Goal: Complete application form: Complete application form

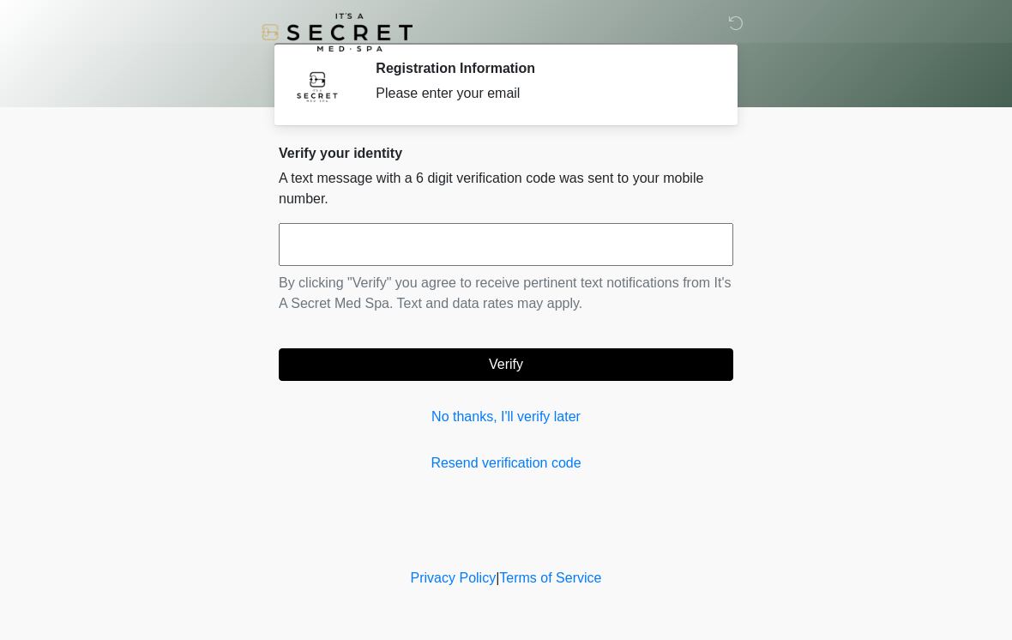
click at [458, 411] on link "No thanks, I'll verify later" at bounding box center [506, 416] width 454 height 21
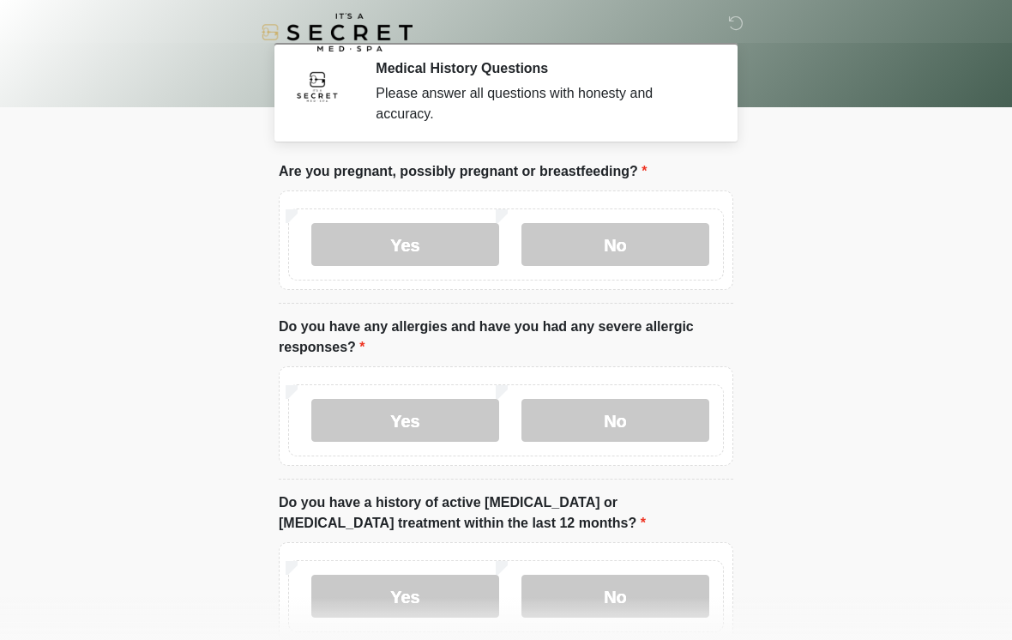
click at [616, 250] on label "No" at bounding box center [615, 244] width 188 height 43
click at [607, 430] on label "No" at bounding box center [615, 420] width 188 height 43
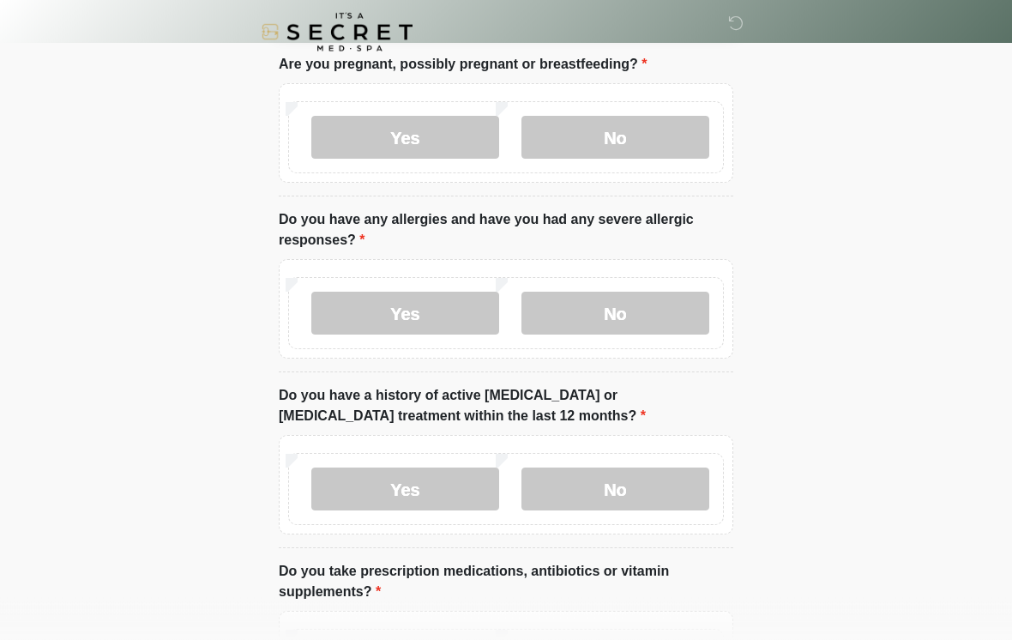
scroll to position [114, 0]
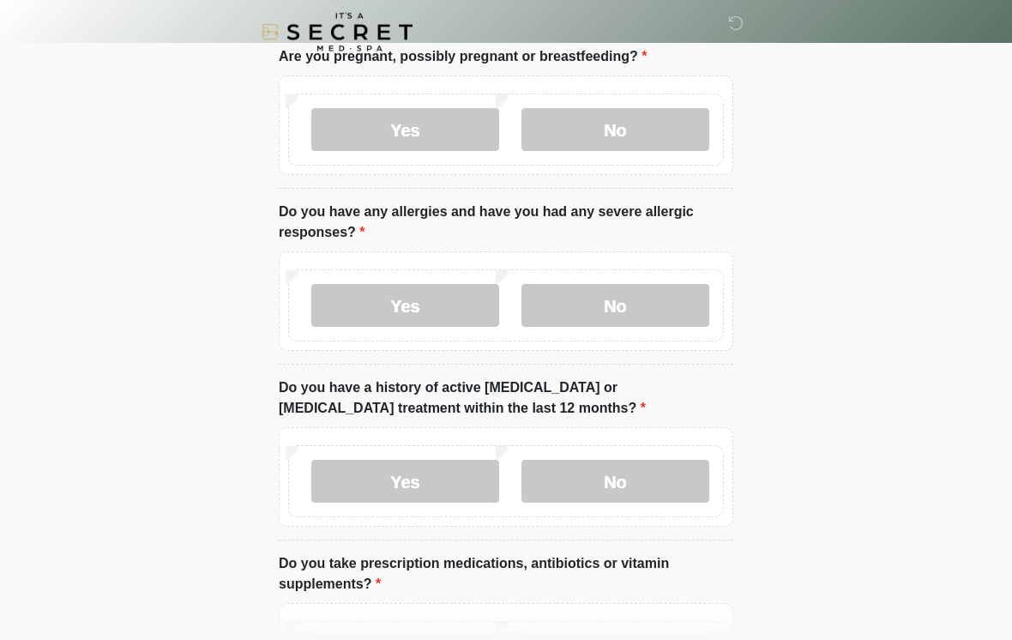
click at [608, 491] on label "No" at bounding box center [615, 481] width 188 height 43
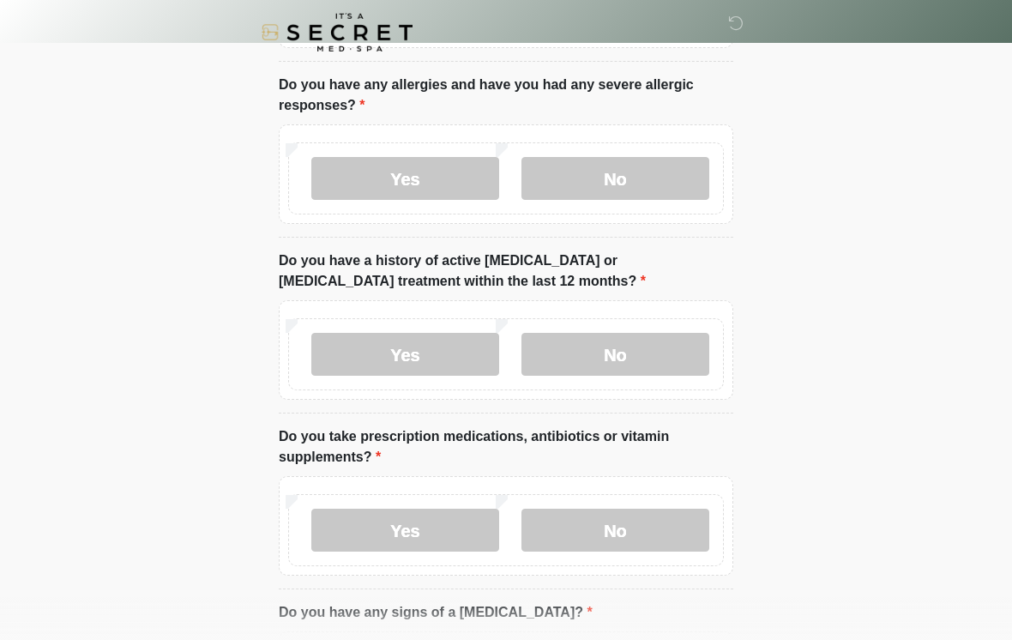
scroll to position [240, 0]
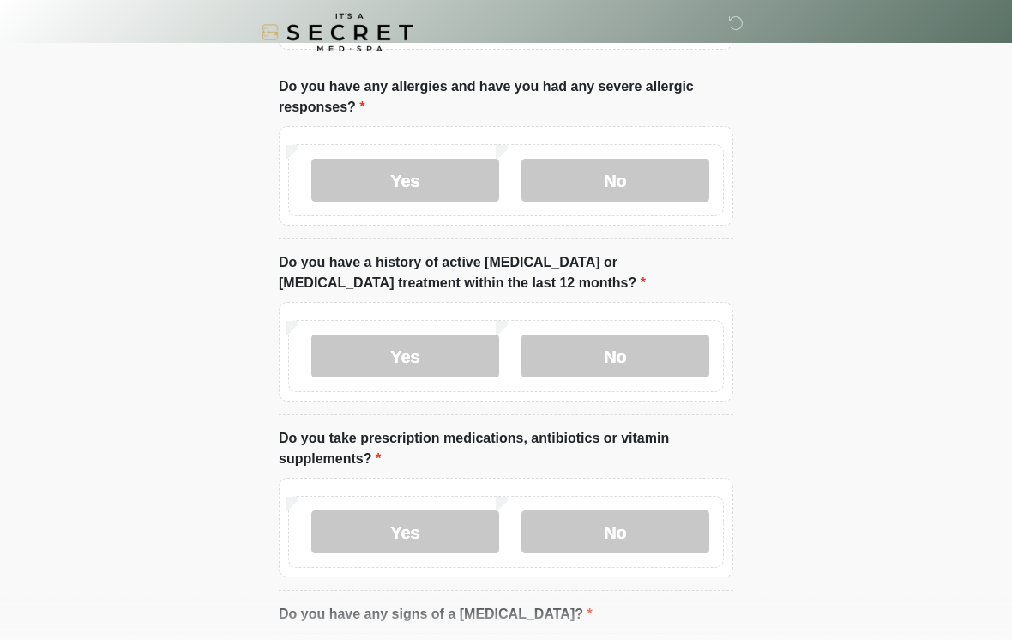
click at [406, 538] on label "Yes" at bounding box center [405, 531] width 188 height 43
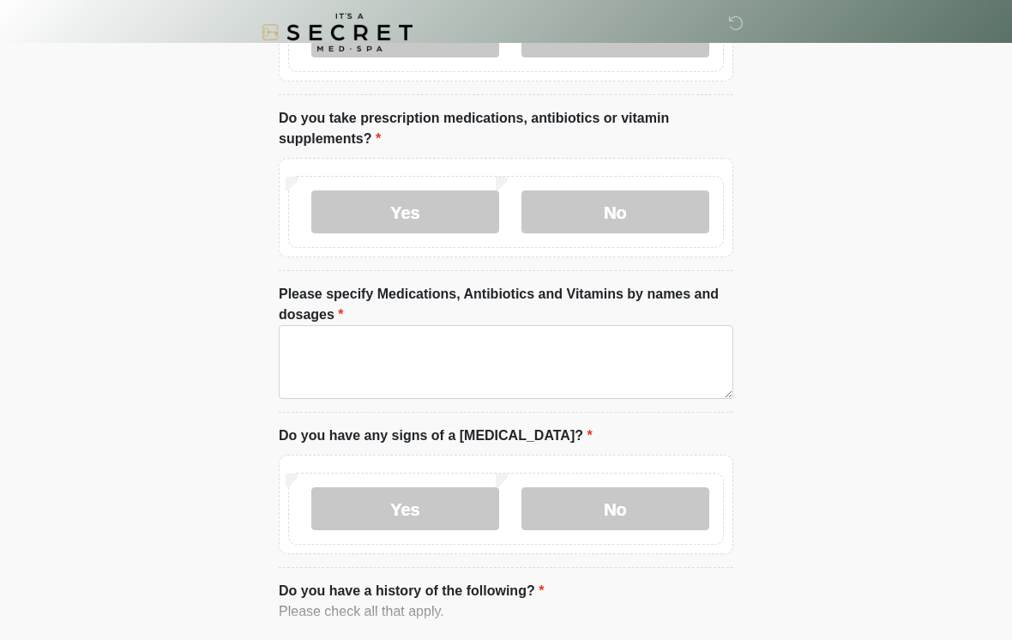
scroll to position [673, 0]
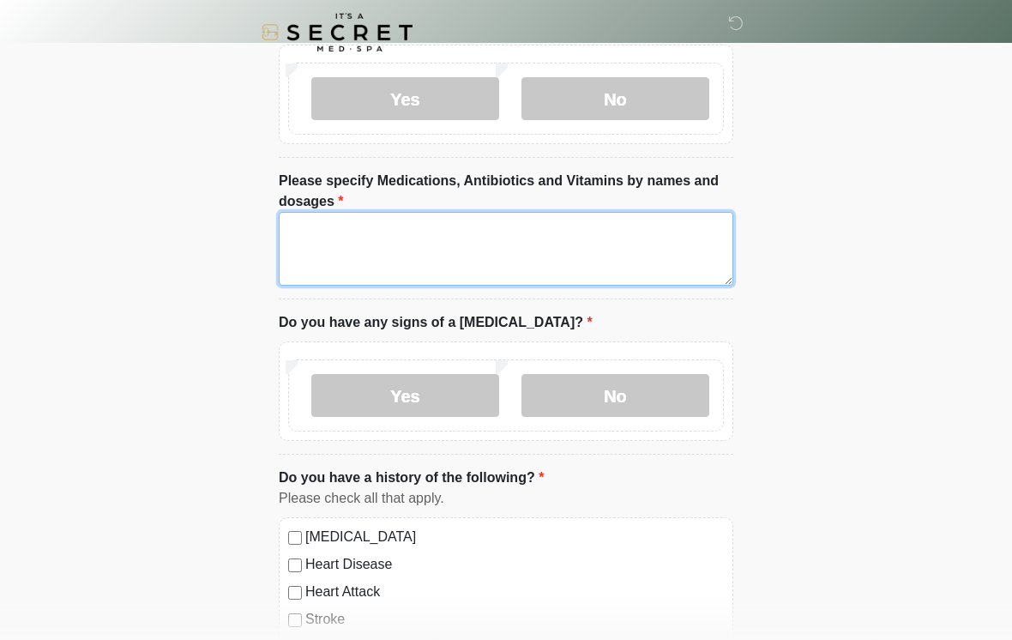
click at [347, 246] on textarea "Please specify Medications, Antibiotics and Vitamins by names and dosages" at bounding box center [506, 249] width 454 height 74
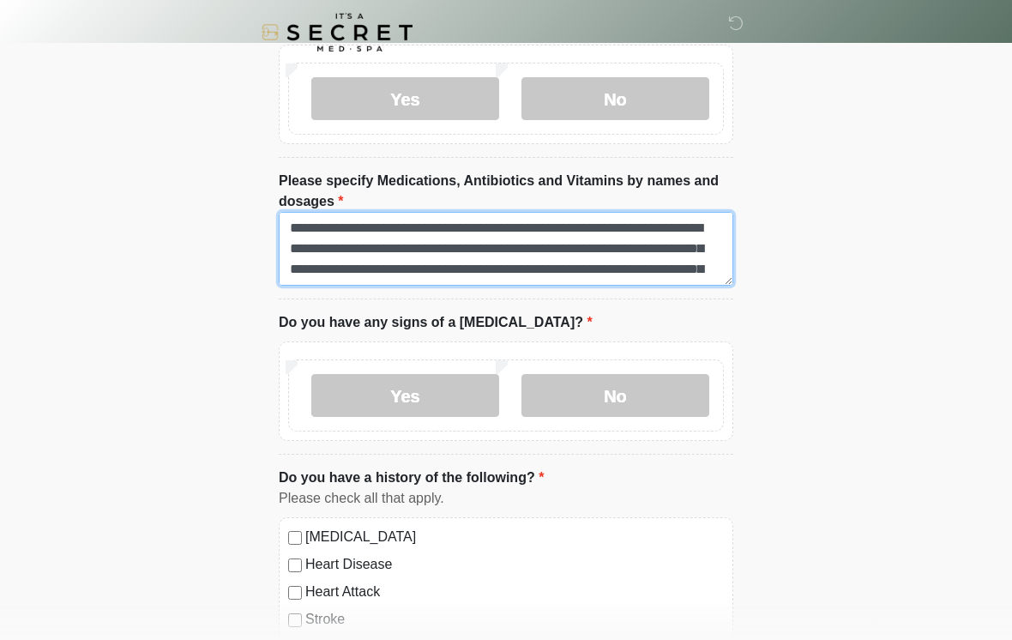
scroll to position [0, 0]
click at [332, 223] on textarea "**********" at bounding box center [506, 249] width 454 height 74
click at [331, 222] on textarea "**********" at bounding box center [506, 249] width 454 height 74
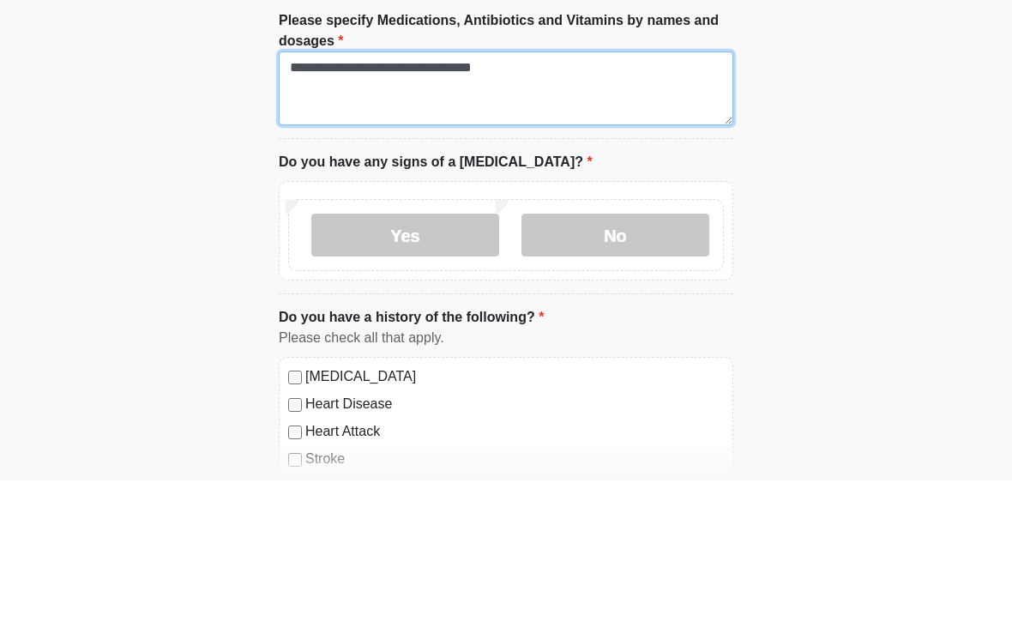
type textarea "**********"
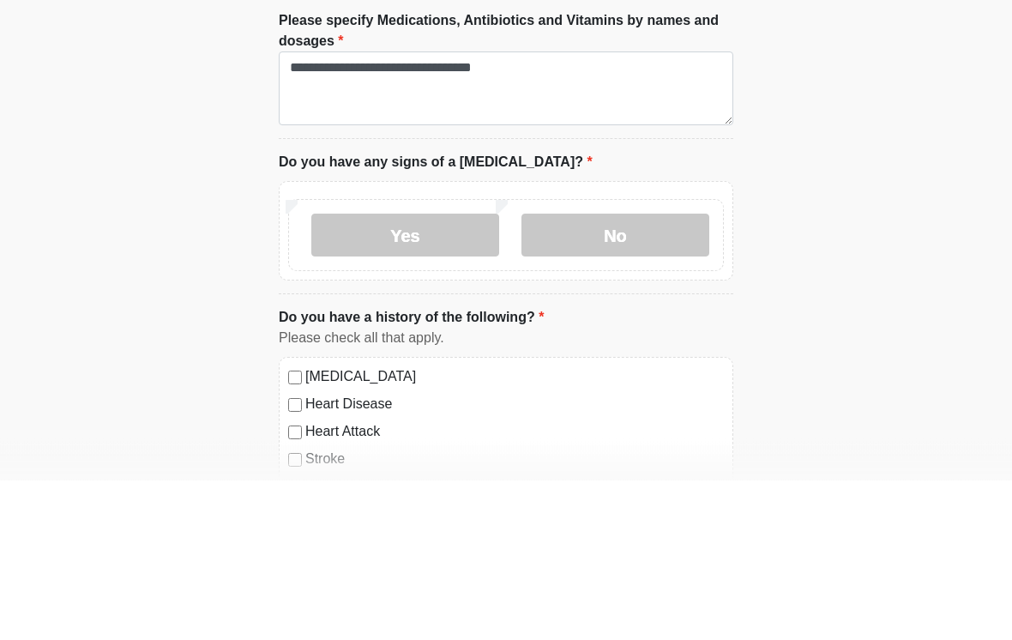
click at [639, 374] on label "No" at bounding box center [615, 395] width 188 height 43
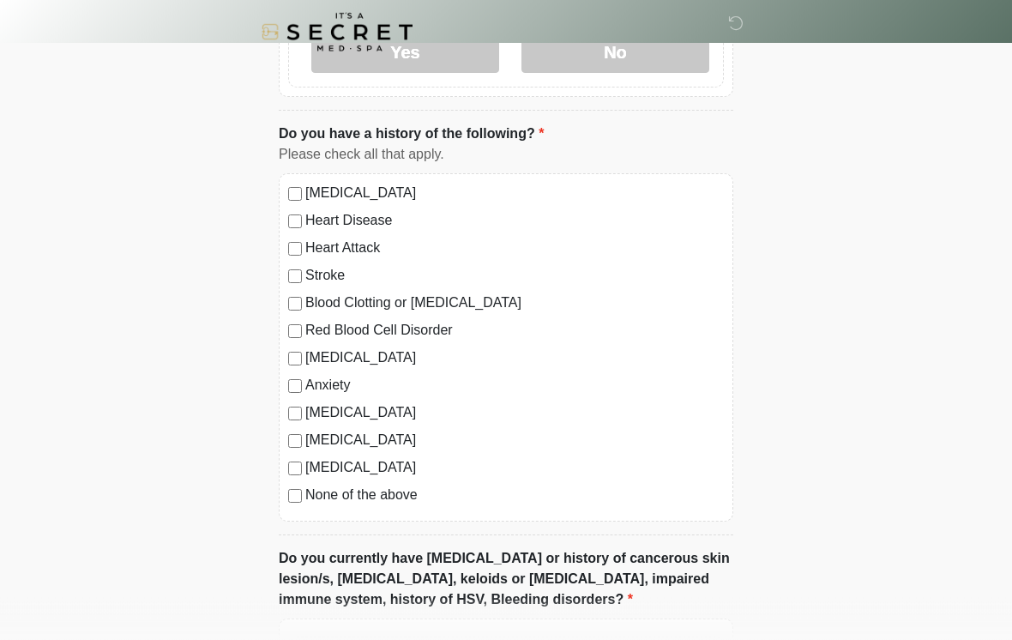
scroll to position [1019, 0]
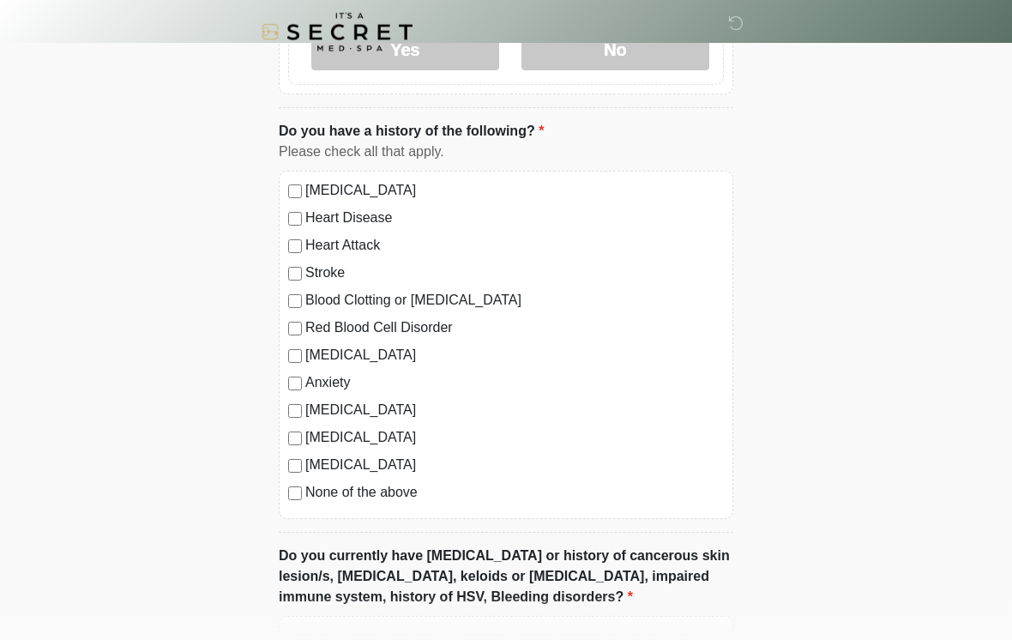
click at [306, 484] on label "None of the above" at bounding box center [514, 493] width 418 height 21
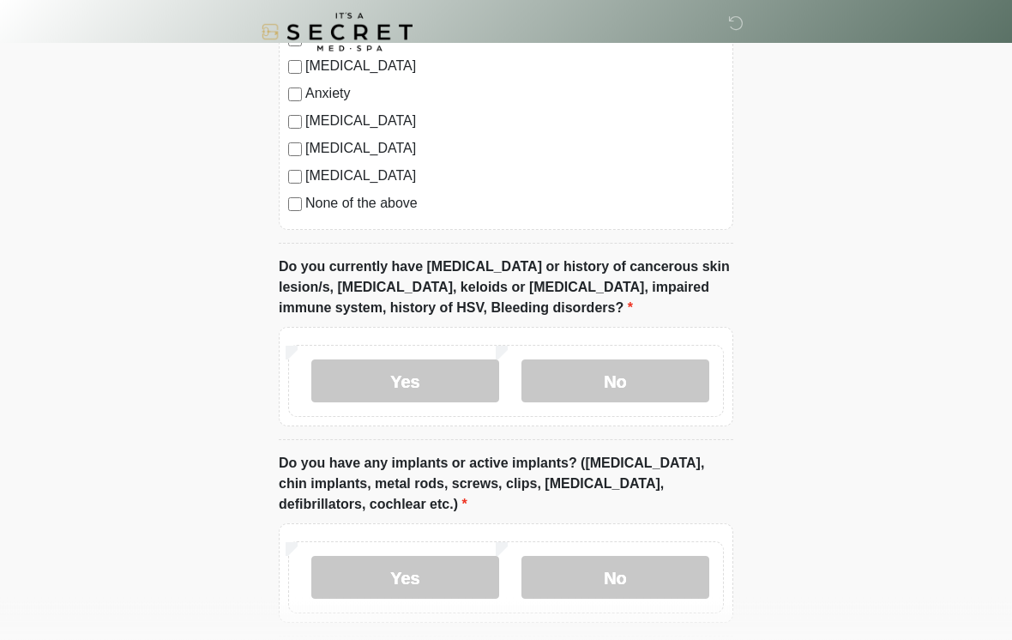
scroll to position [1308, 0]
click at [629, 373] on label "No" at bounding box center [615, 380] width 188 height 43
click at [633, 581] on label "No" at bounding box center [615, 577] width 188 height 43
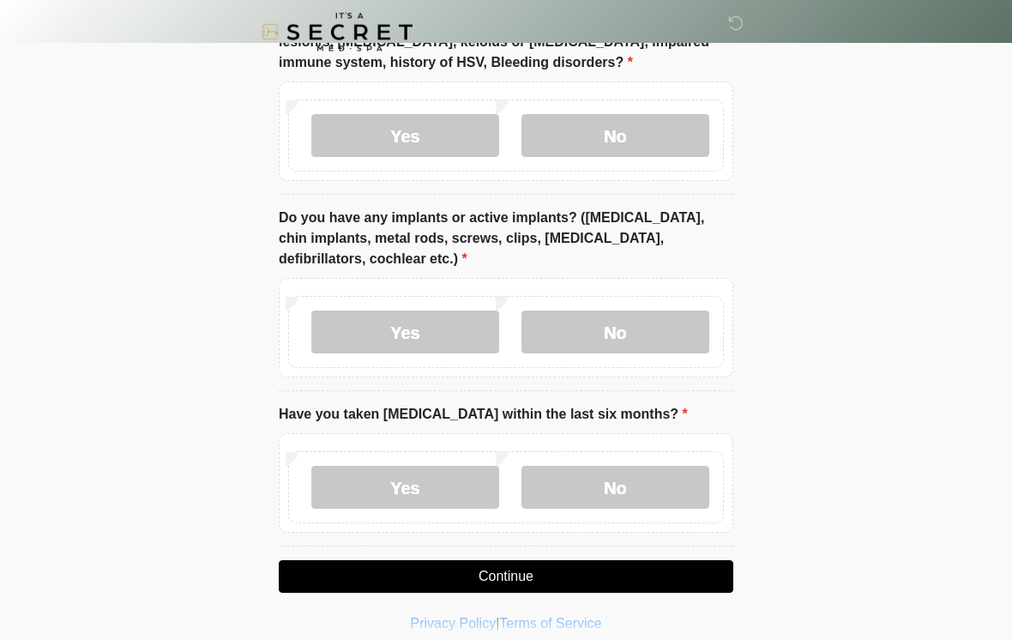
scroll to position [1568, 0]
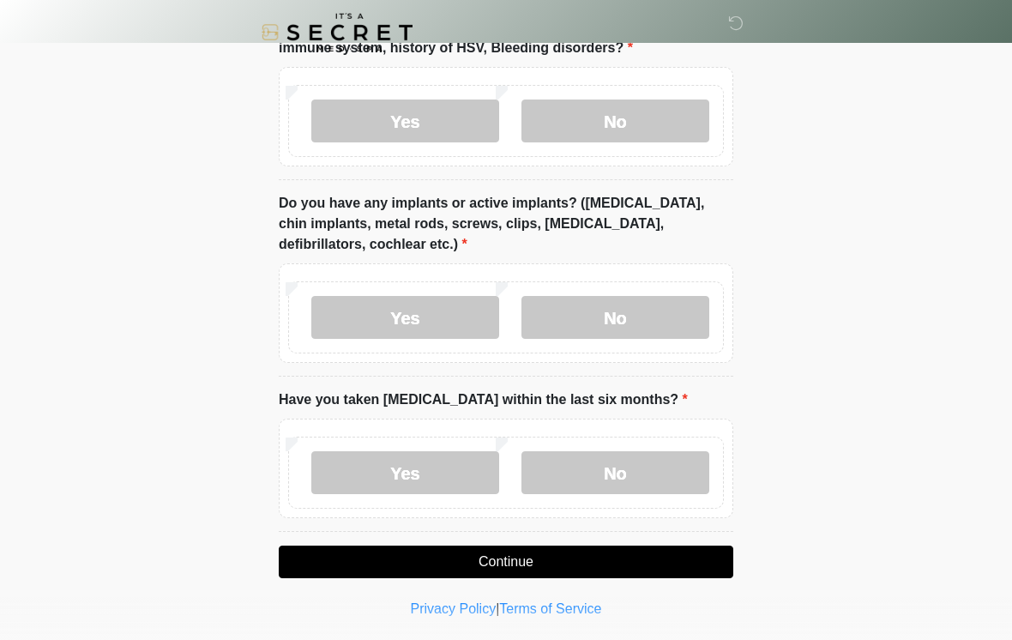
click at [634, 470] on label "No" at bounding box center [615, 472] width 188 height 43
click at [572, 568] on button "Continue" at bounding box center [506, 561] width 454 height 33
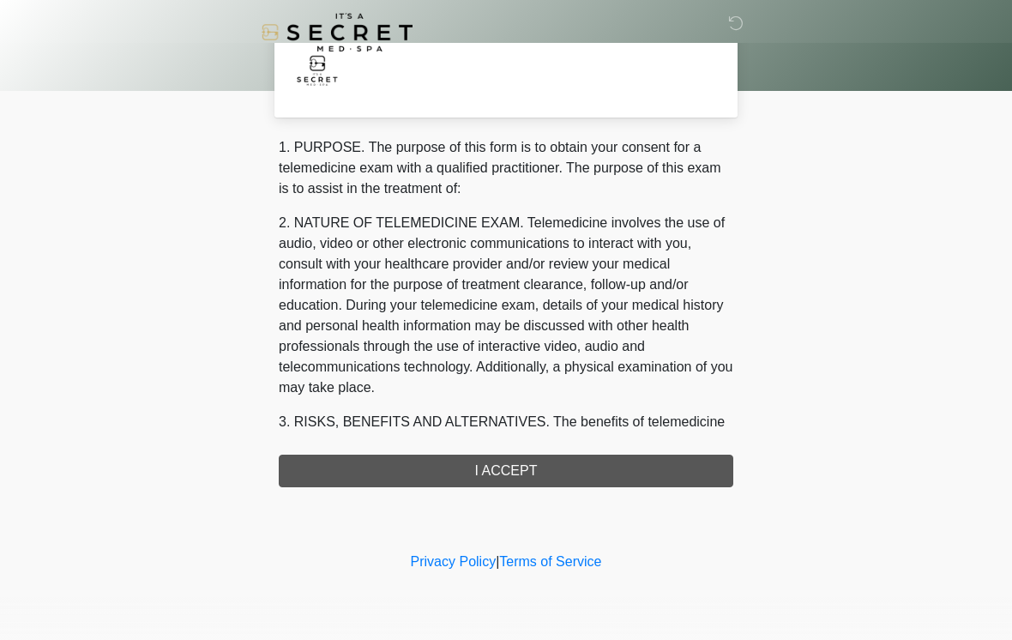
scroll to position [0, 0]
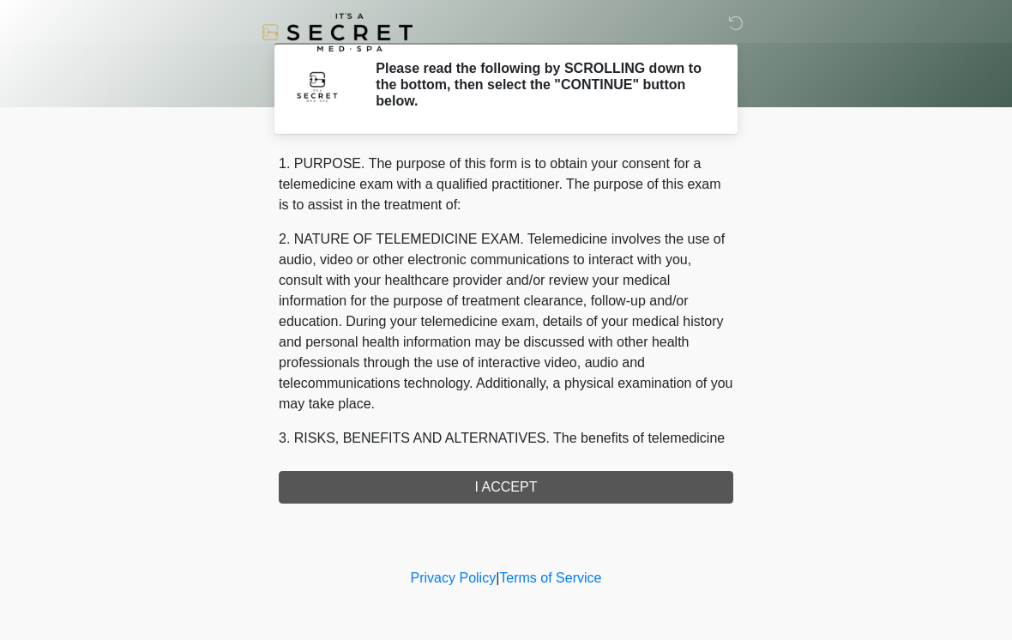
click at [570, 484] on div "1. PURPOSE. The purpose of this form is to obtain your consent for a telemedici…" at bounding box center [506, 328] width 454 height 350
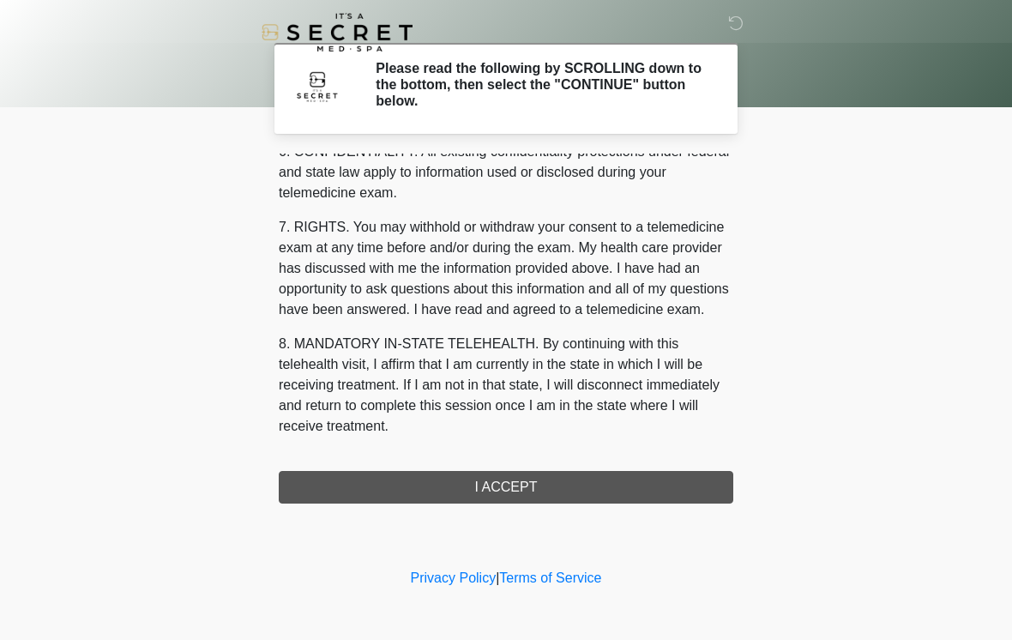
scroll to position [698, 0]
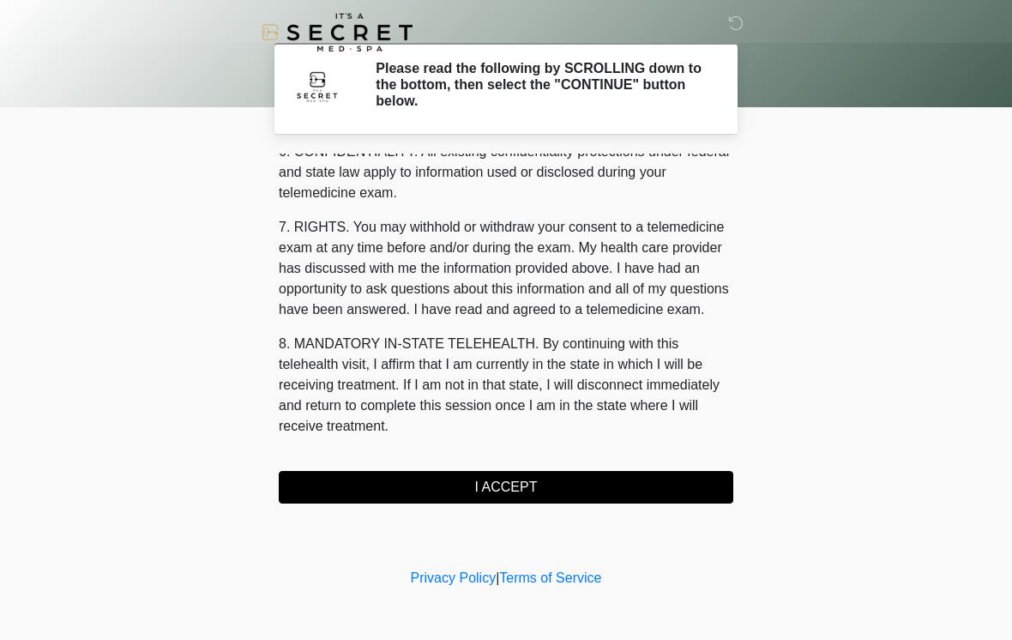
click at [526, 489] on button "I ACCEPT" at bounding box center [506, 487] width 454 height 33
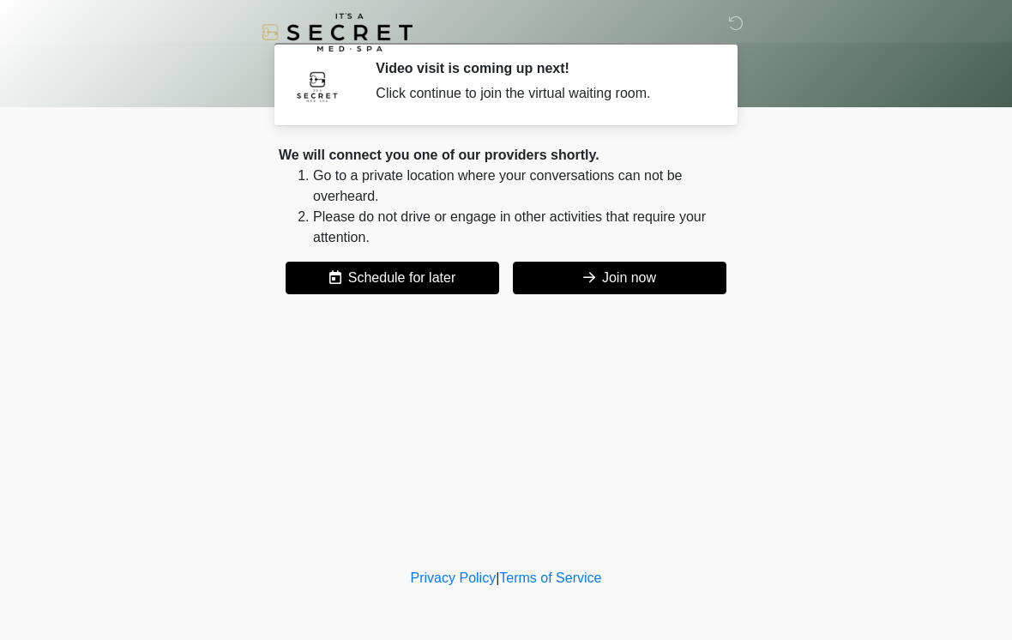
click at [651, 274] on button "Join now" at bounding box center [619, 277] width 213 height 33
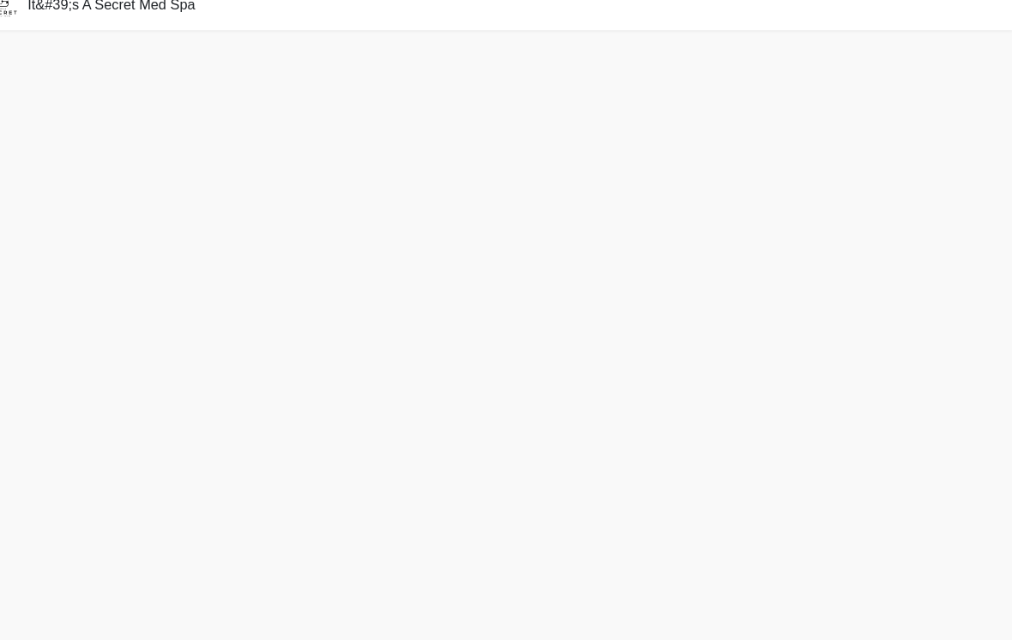
scroll to position [32, 0]
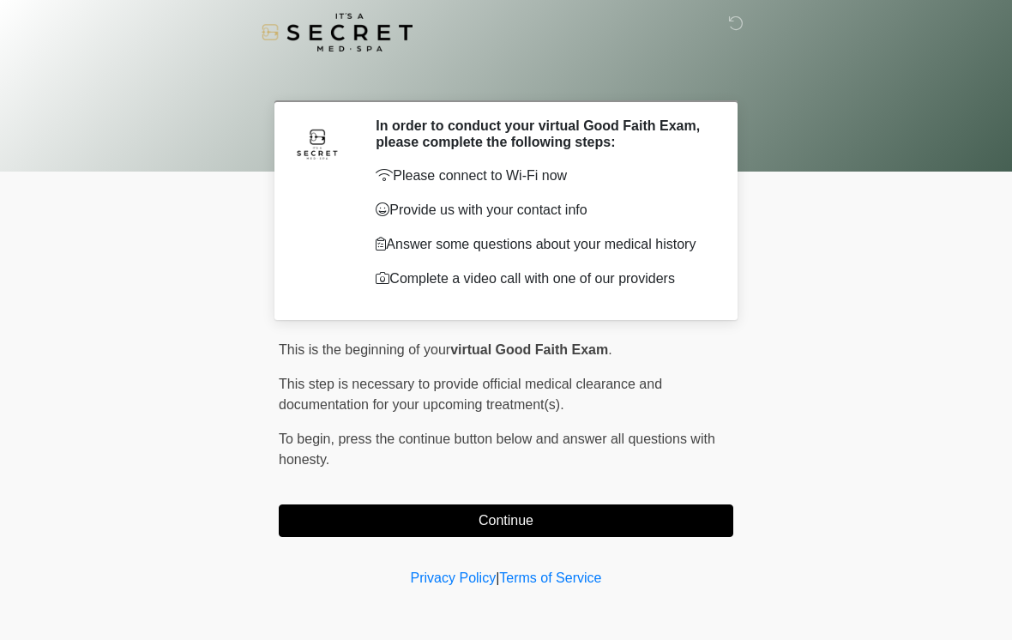
click at [687, 520] on button "Continue" at bounding box center [506, 520] width 454 height 33
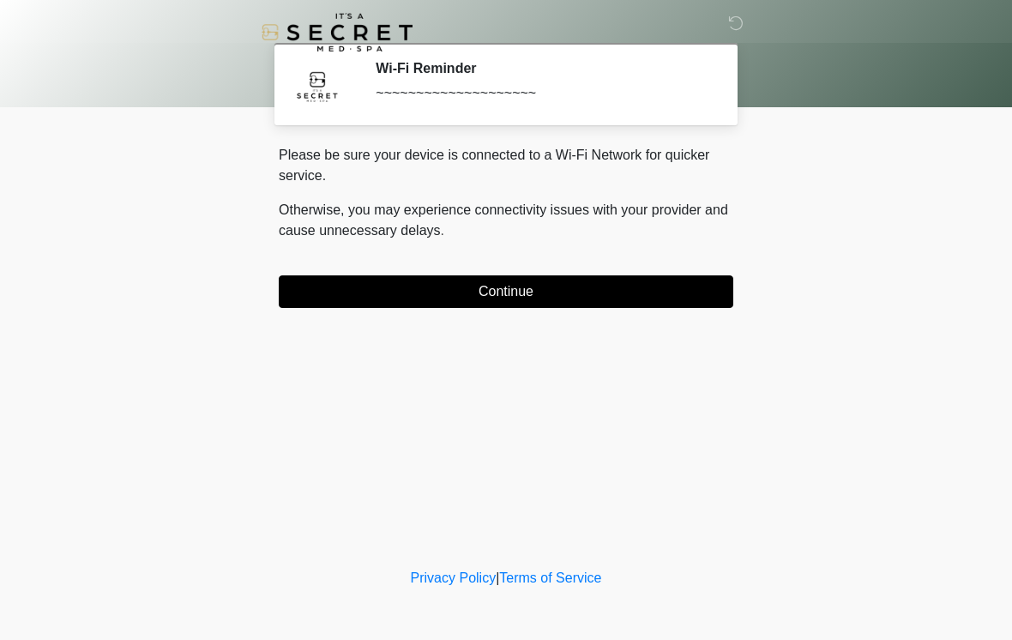
click at [698, 298] on button "Continue" at bounding box center [506, 291] width 454 height 33
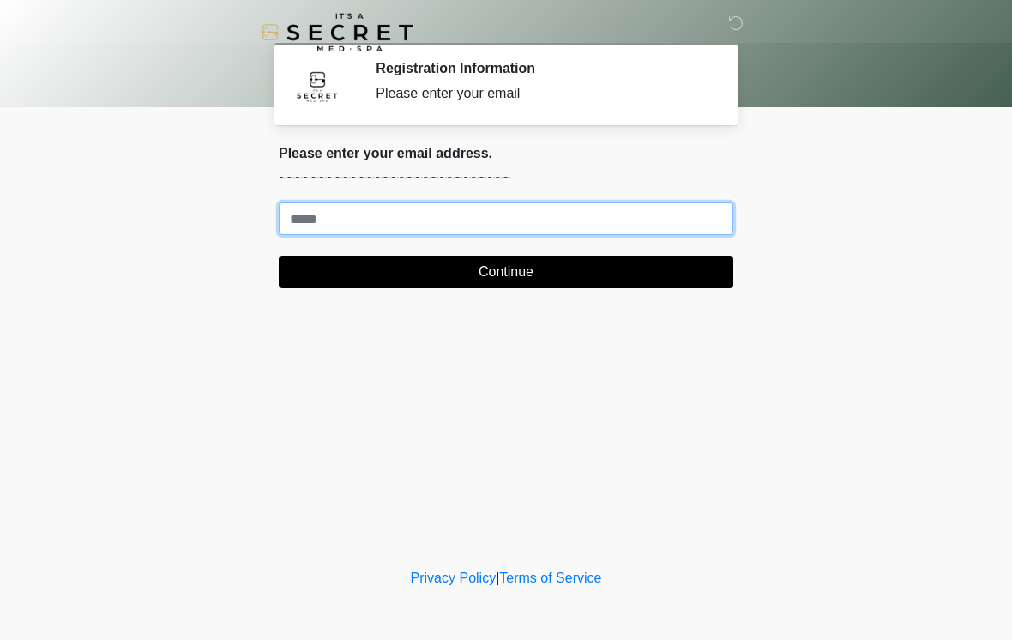
click at [711, 225] on input "Where should we email your treatment plan?" at bounding box center [506, 218] width 454 height 33
click at [506, 272] on button "Continue" at bounding box center [506, 271] width 454 height 33
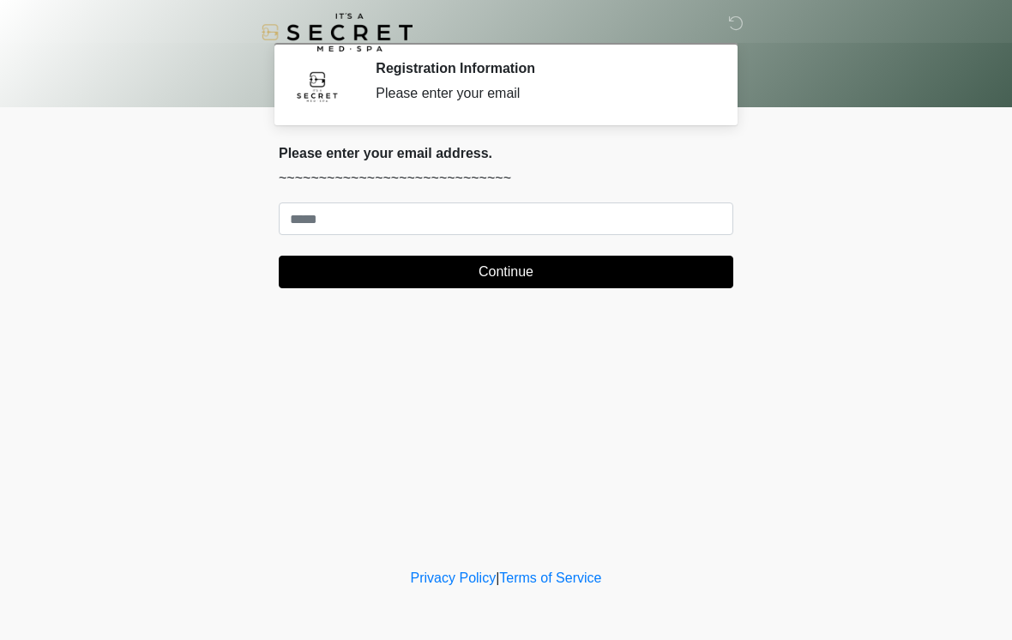
click at [164, 213] on body "‎ ‎ Registration Information Please enter your email Please connect to Wi-Fi no…" at bounding box center [506, 320] width 1012 height 640
